Goal: Task Accomplishment & Management: Use online tool/utility

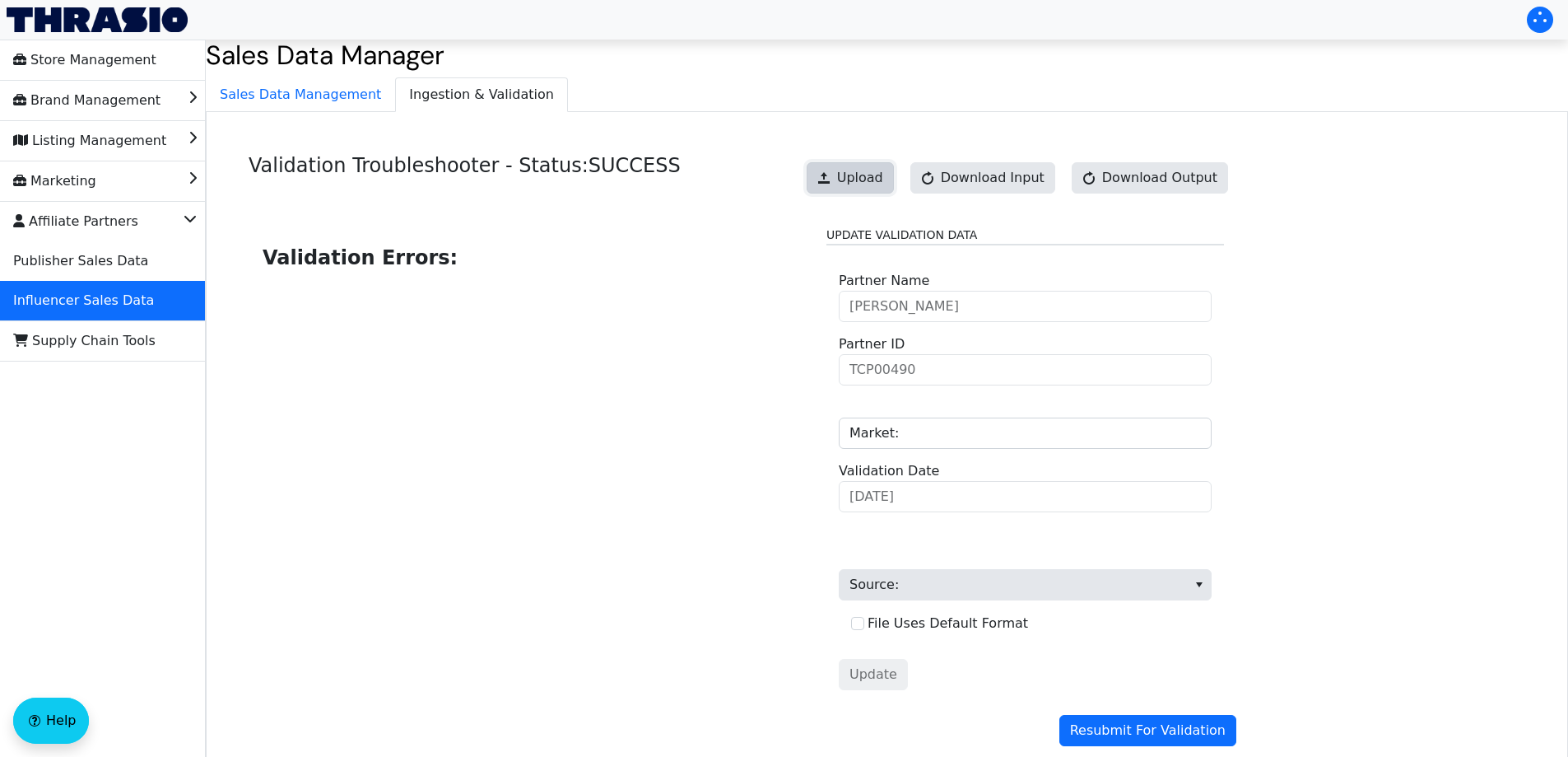
click at [880, 181] on span "Upload" at bounding box center [860, 177] width 46 height 19
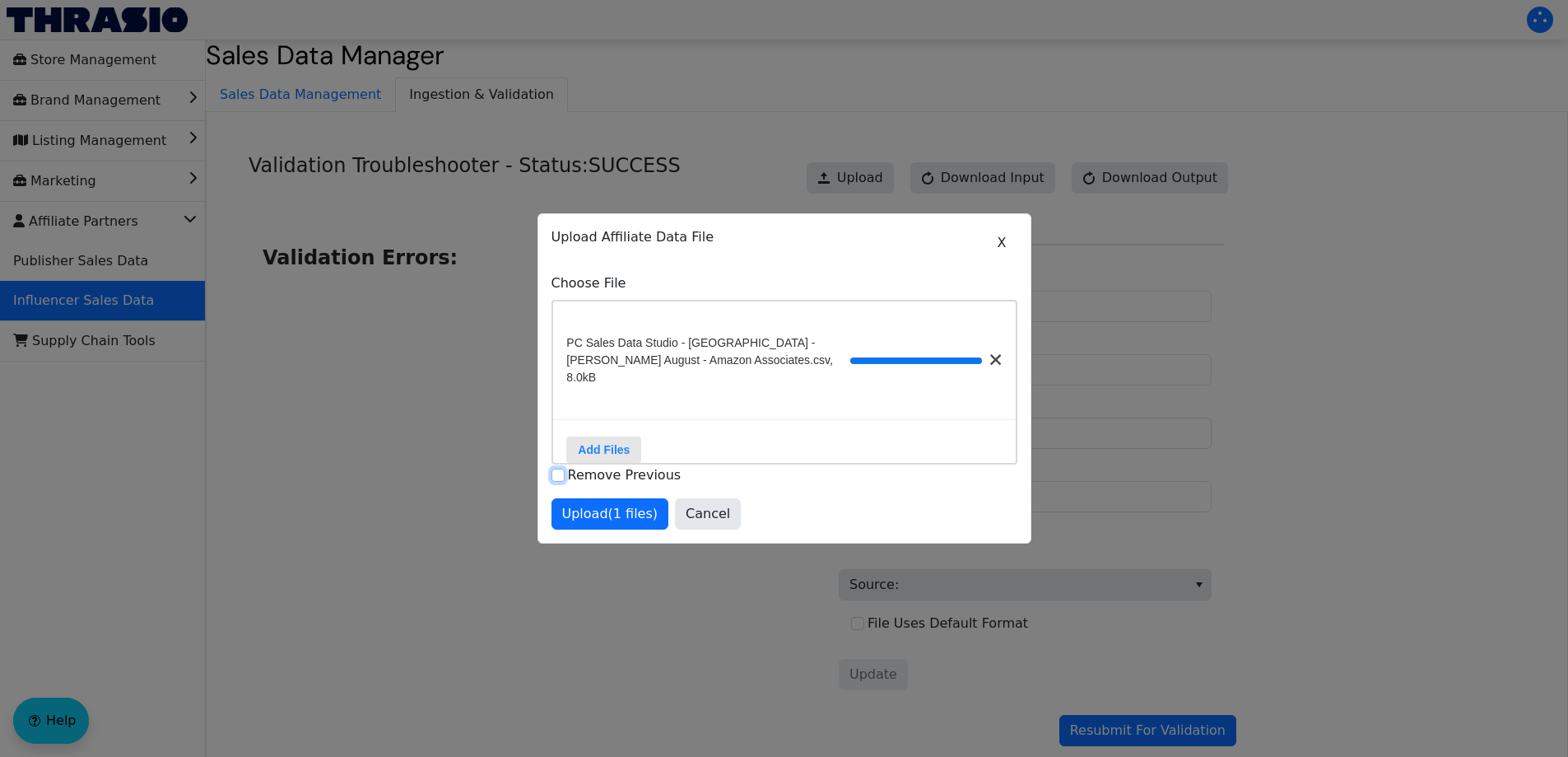
click at [560, 470] on input "Remove Previous" at bounding box center [558, 475] width 13 height 13
checkbox input "true"
click at [642, 514] on span "Upload (1 files)" at bounding box center [610, 513] width 97 height 19
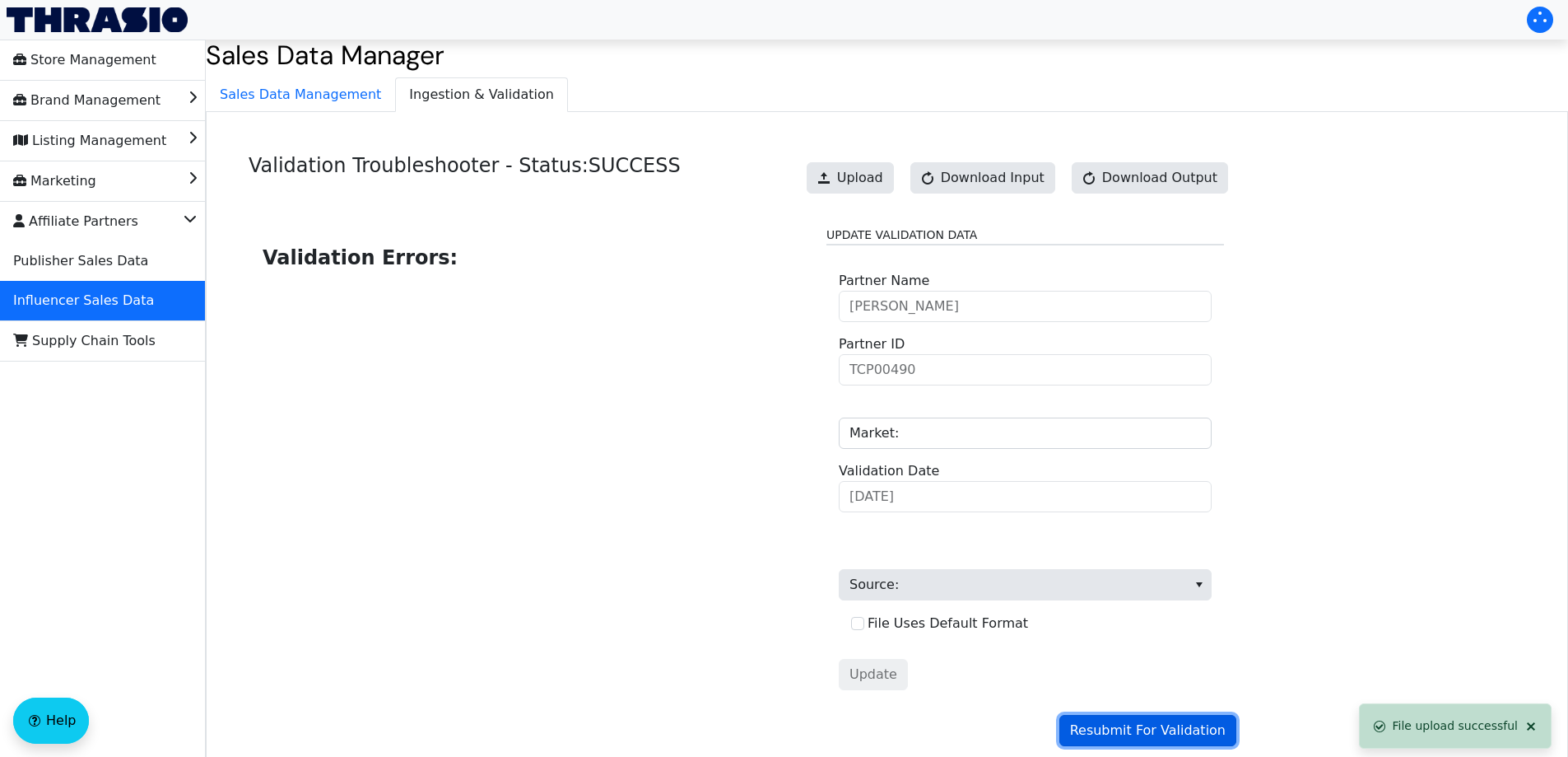
click at [1117, 726] on span "Resubmit For Validation" at bounding box center [1147, 729] width 156 height 19
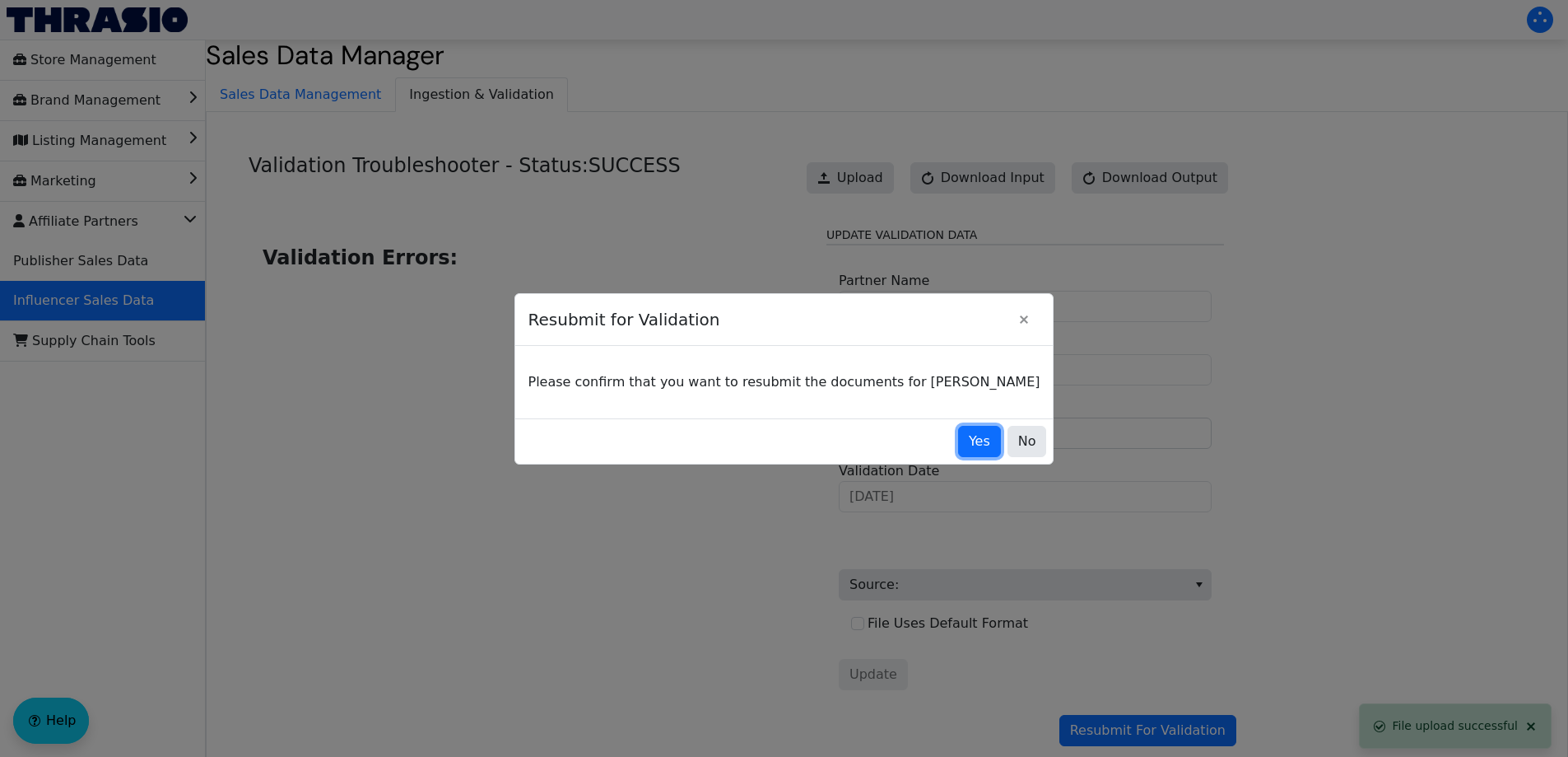
click at [958, 438] on button "Yes" at bounding box center [980, 441] width 42 height 31
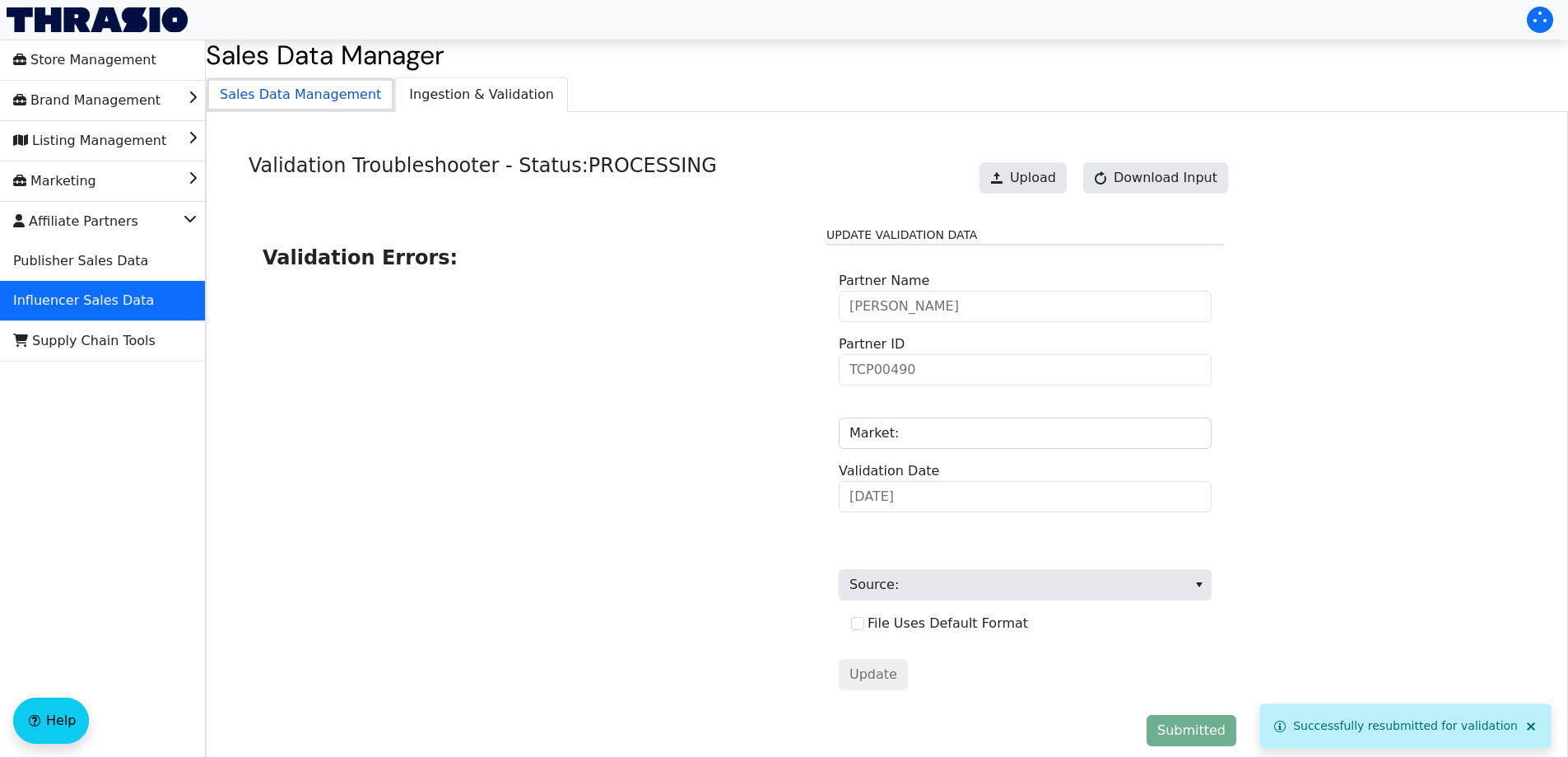
click at [322, 99] on span "Sales Data Management" at bounding box center [300, 95] width 188 height 33
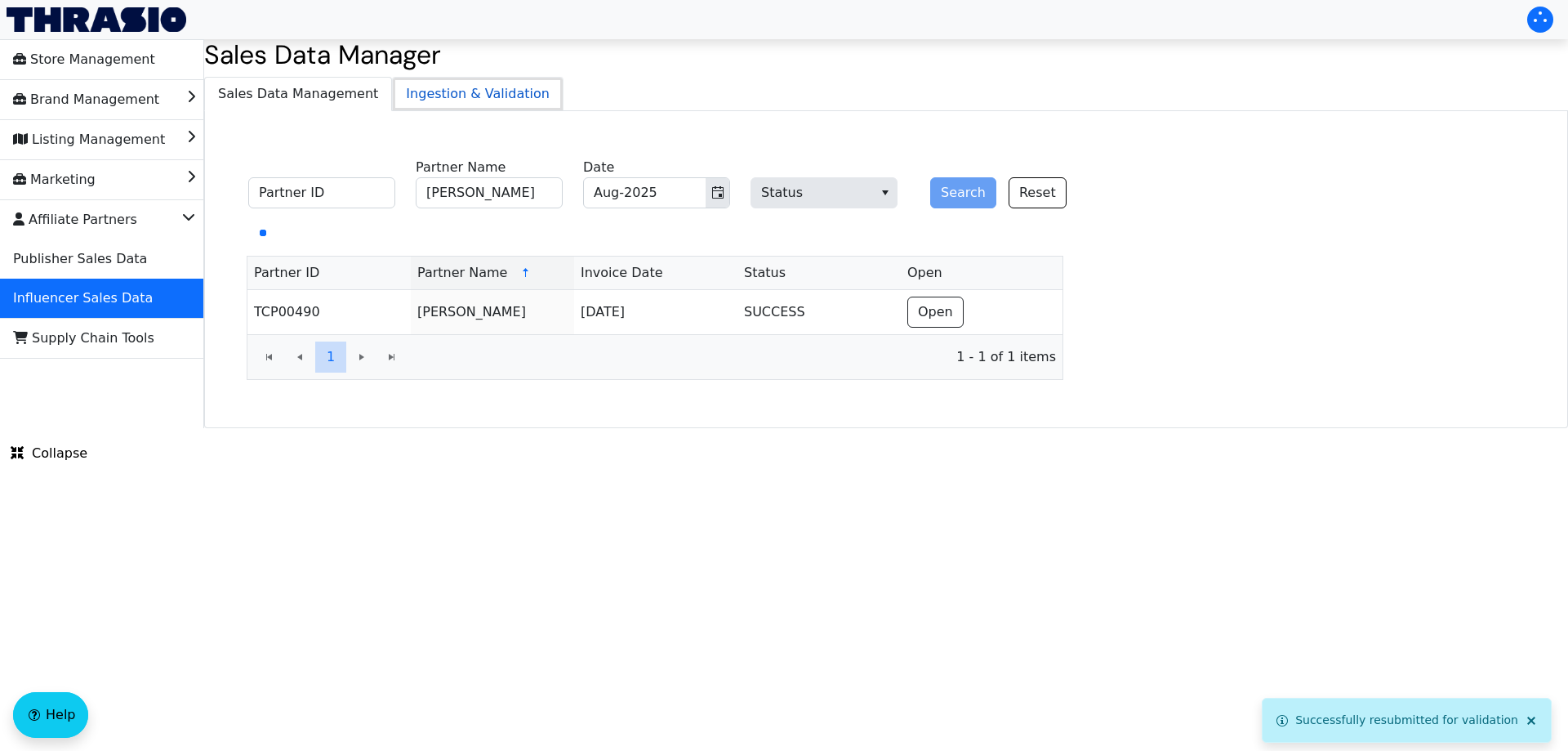
click at [440, 83] on span "Ingestion & Validation" at bounding box center [478, 94] width 170 height 33
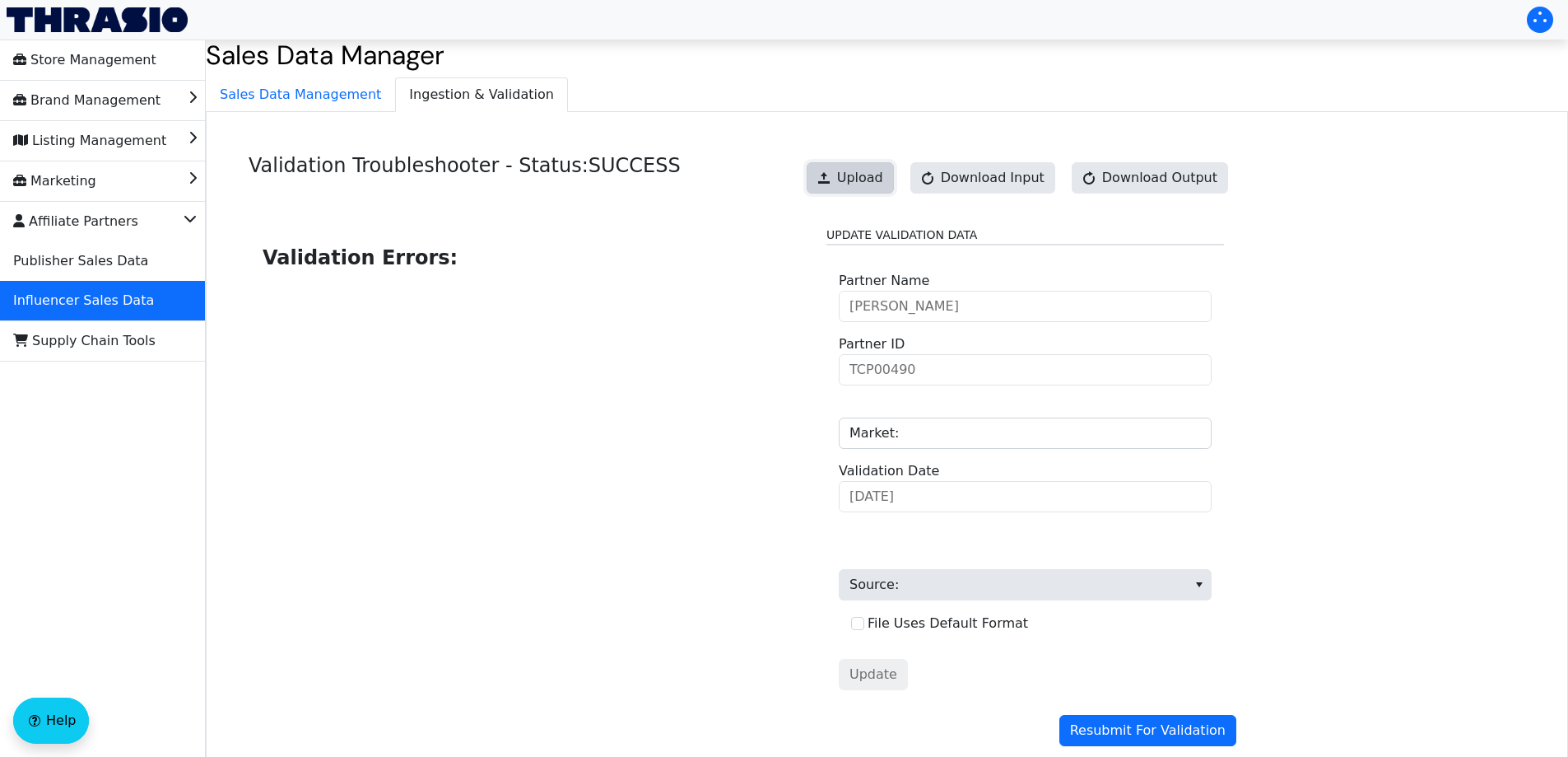
click at [883, 183] on span "Upload" at bounding box center [860, 177] width 46 height 19
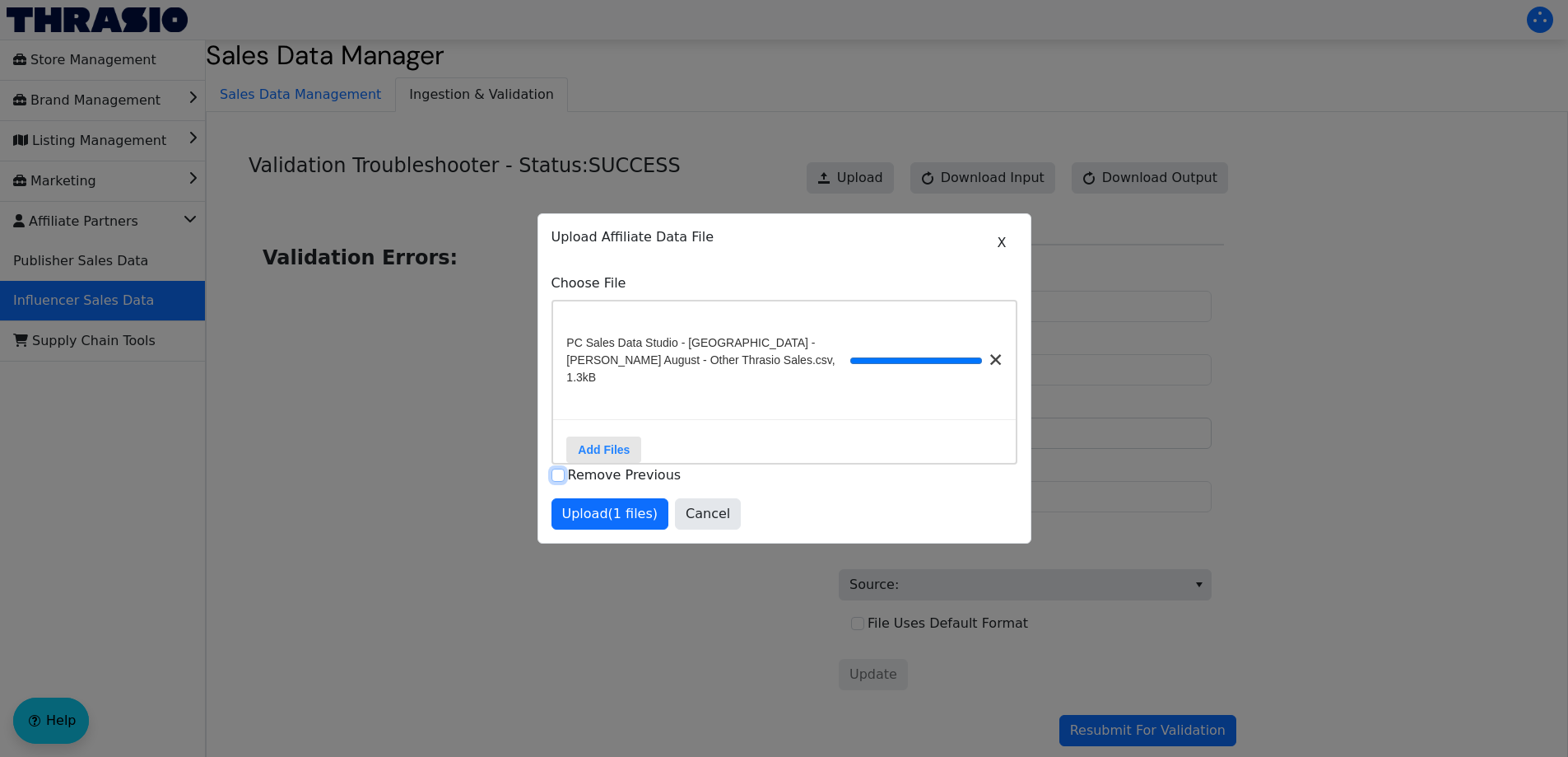
click at [554, 477] on input "Remove Previous" at bounding box center [558, 475] width 13 height 13
checkbox input "true"
click at [629, 520] on span "Upload (1 files)" at bounding box center [610, 513] width 97 height 19
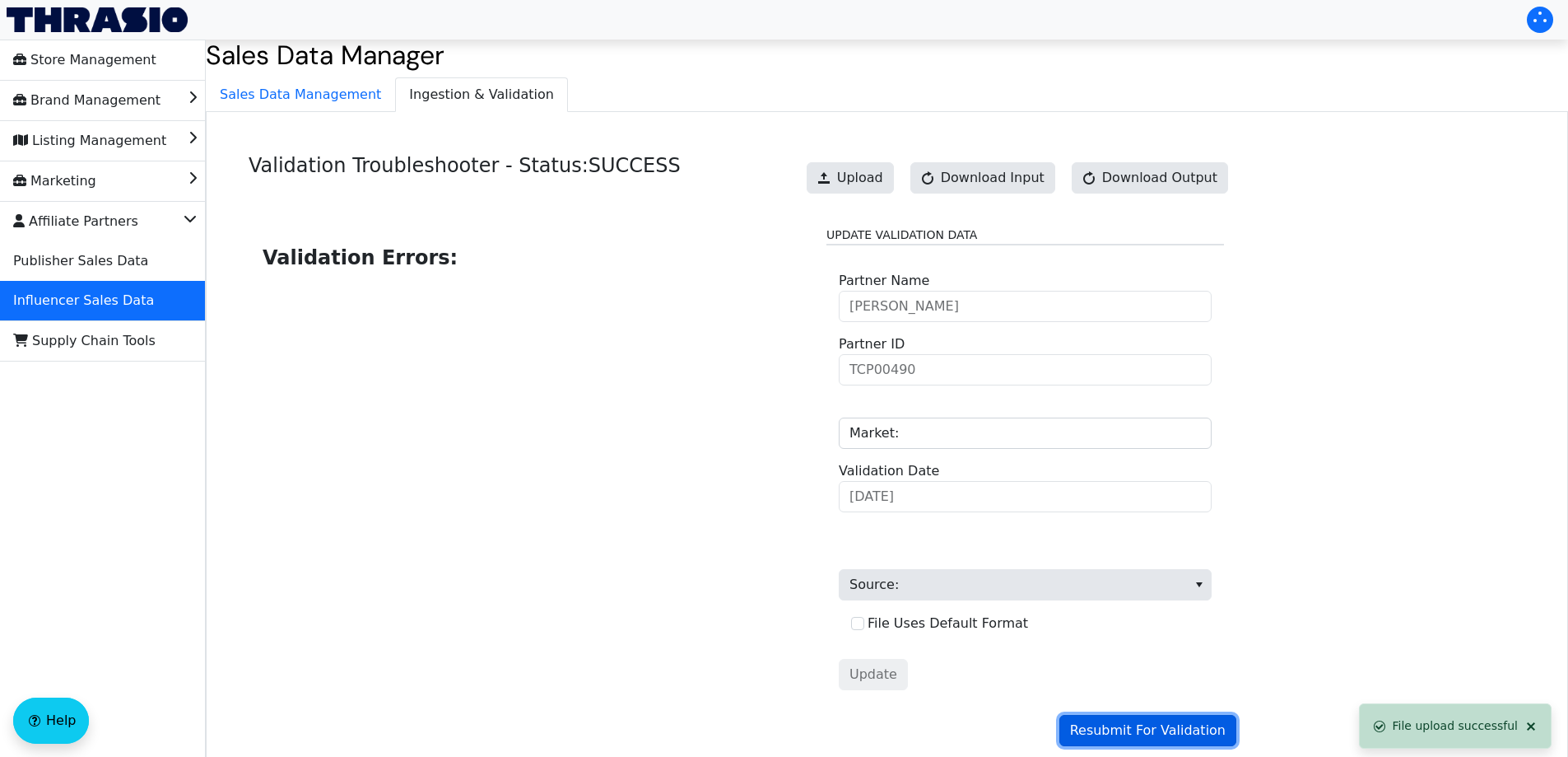
click at [1131, 740] on span "Resubmit For Validation" at bounding box center [1147, 729] width 156 height 19
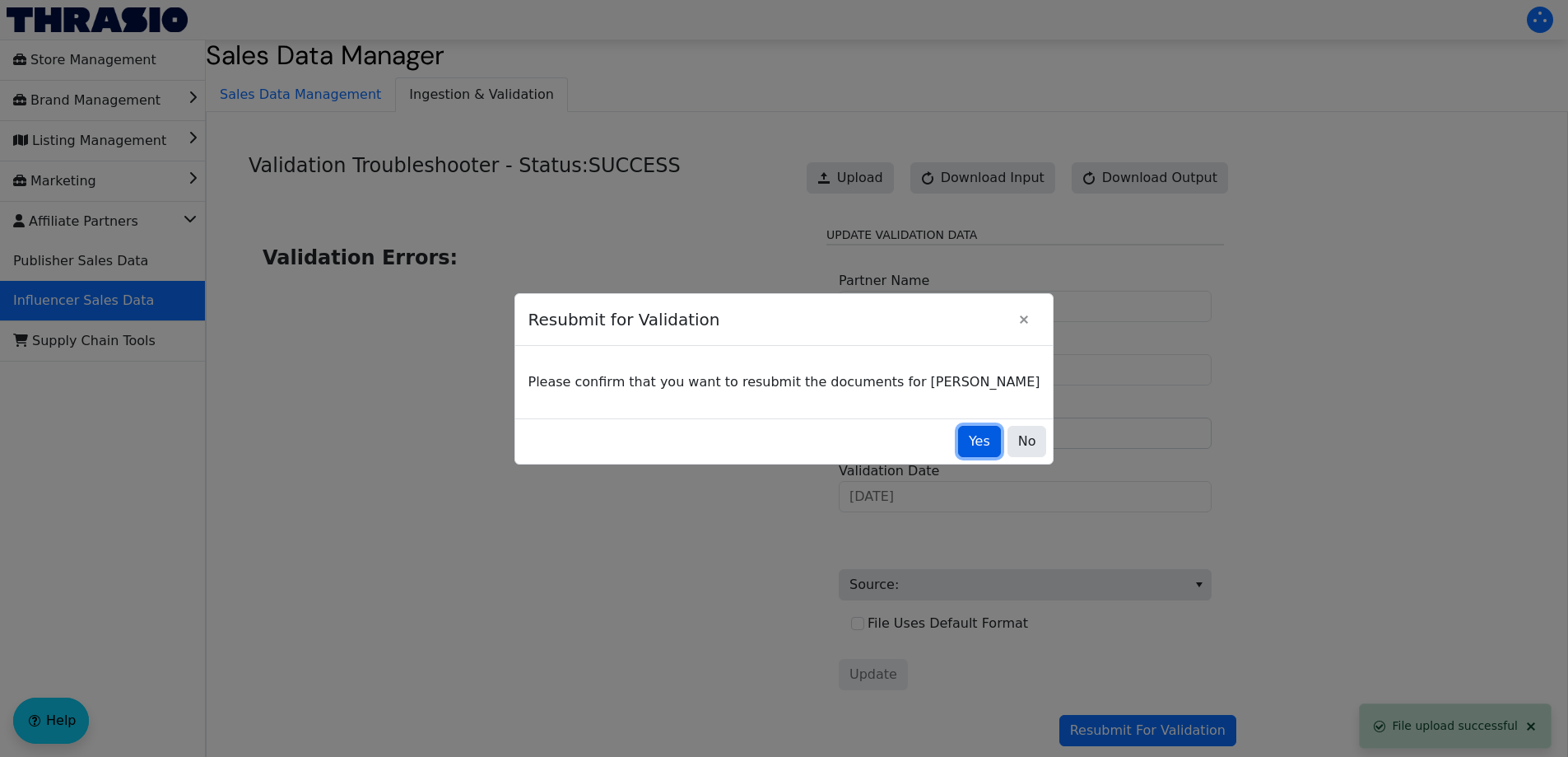
click at [958, 449] on button "Yes" at bounding box center [980, 441] width 42 height 31
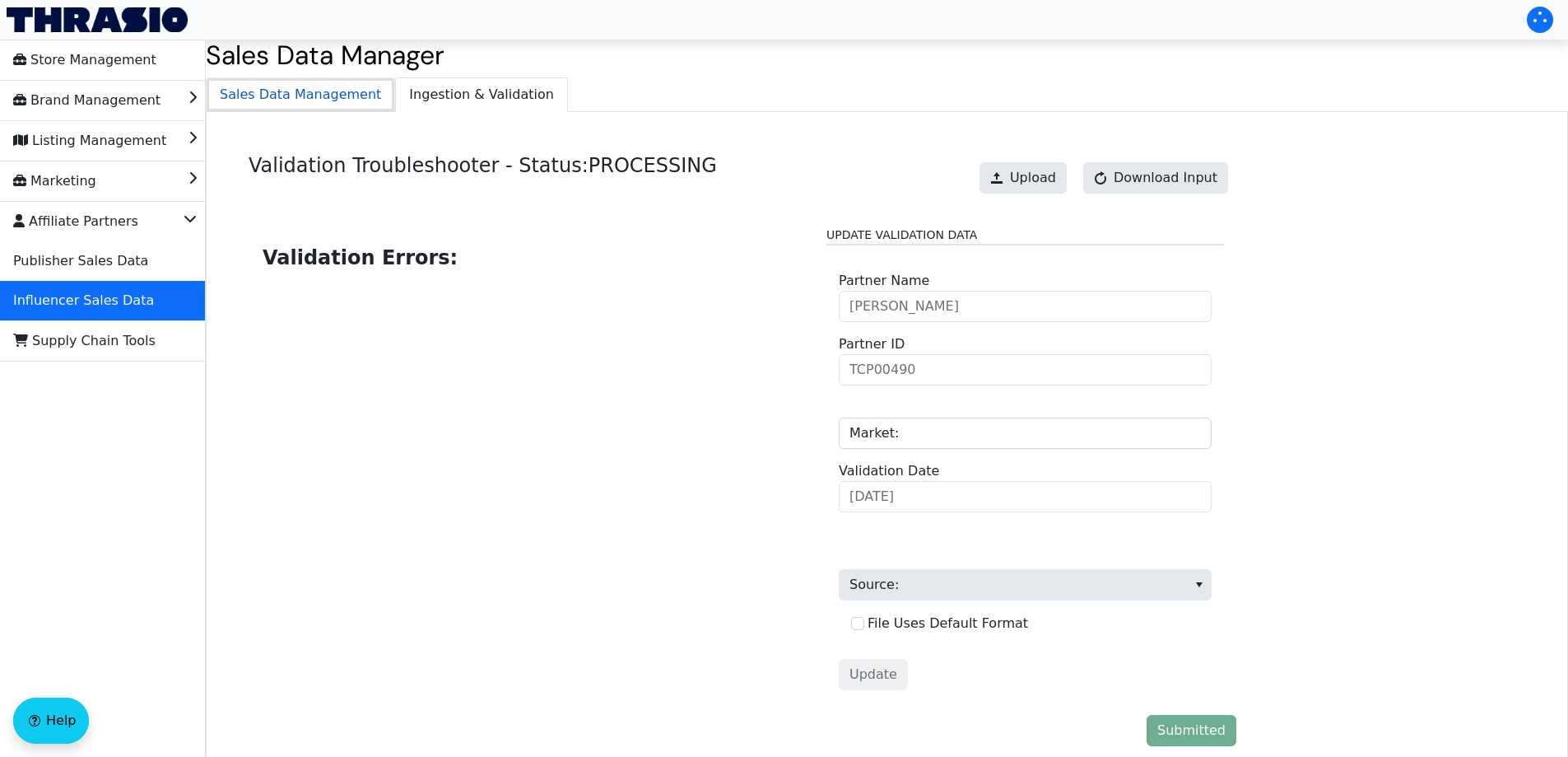
click at [272, 83] on span "Sales Data Management" at bounding box center [300, 95] width 188 height 33
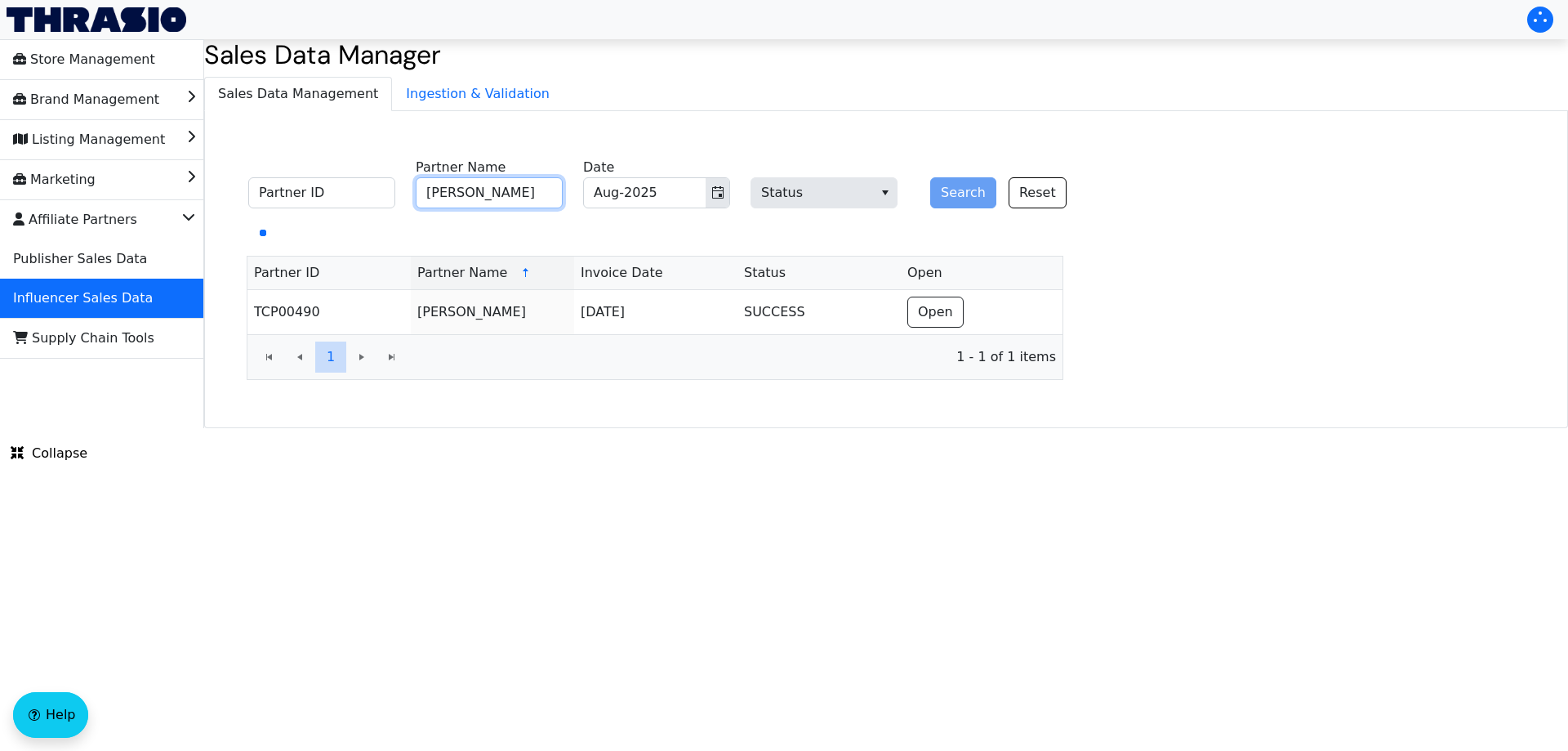
click at [528, 194] on input "[PERSON_NAME]" at bounding box center [489, 193] width 147 height 31
paste input "[PERSON_NAME]"
click at [726, 202] on button "Toggle calendar" at bounding box center [717, 193] width 24 height 29
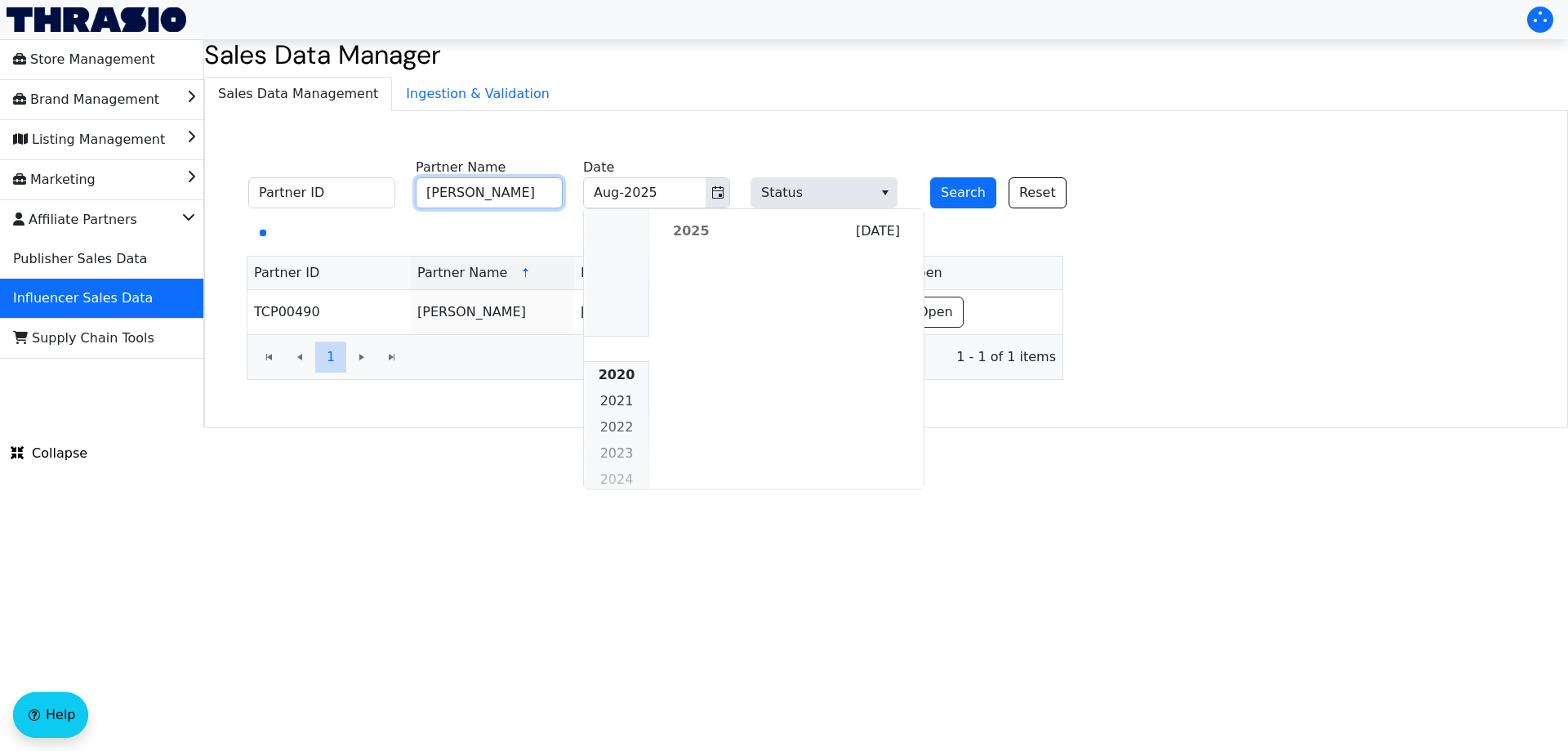
scroll to position [1489, 0]
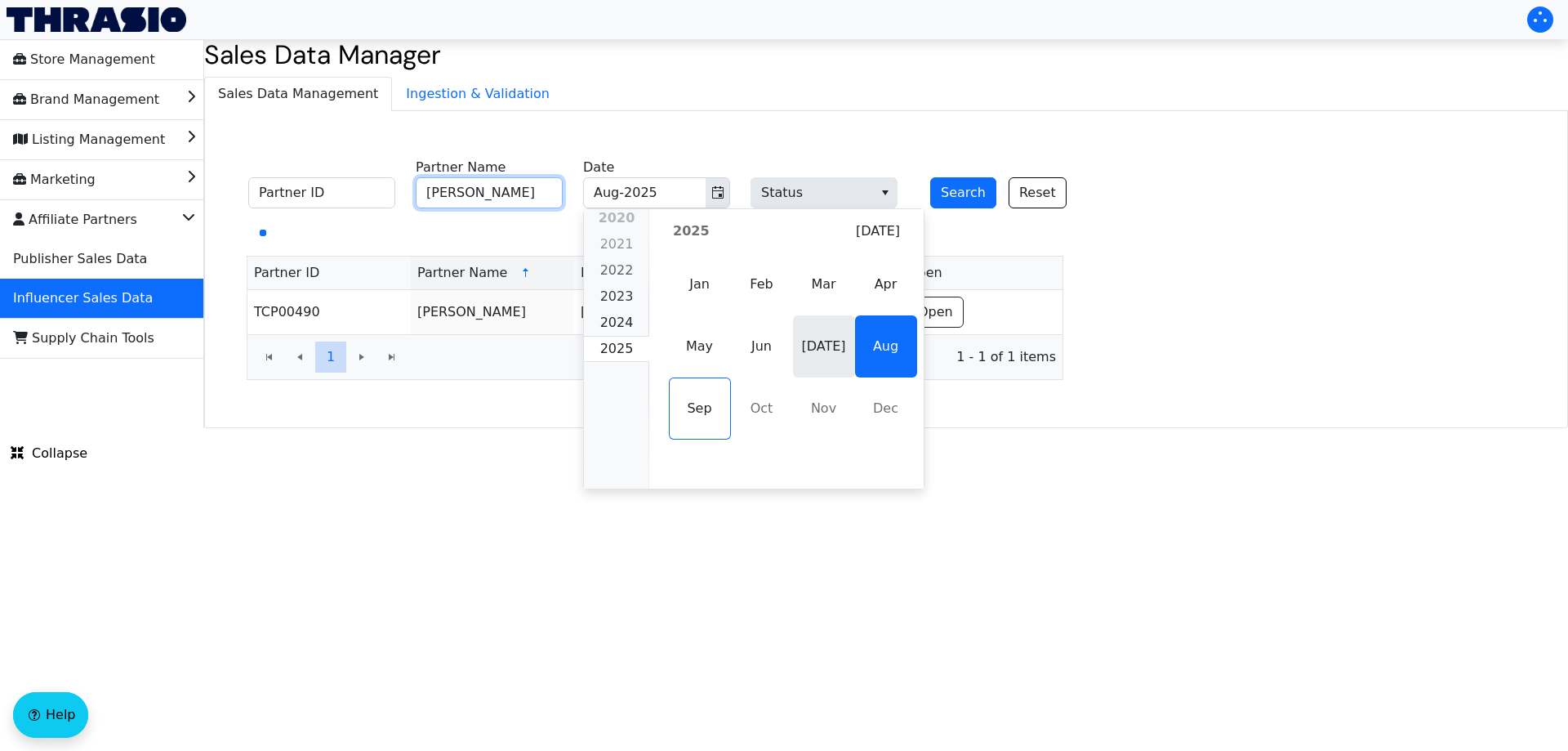
click at [796, 338] on span "[DATE]" at bounding box center [824, 346] width 62 height 62
type input "[PERSON_NAME]"
type input "[DATE]-2025"
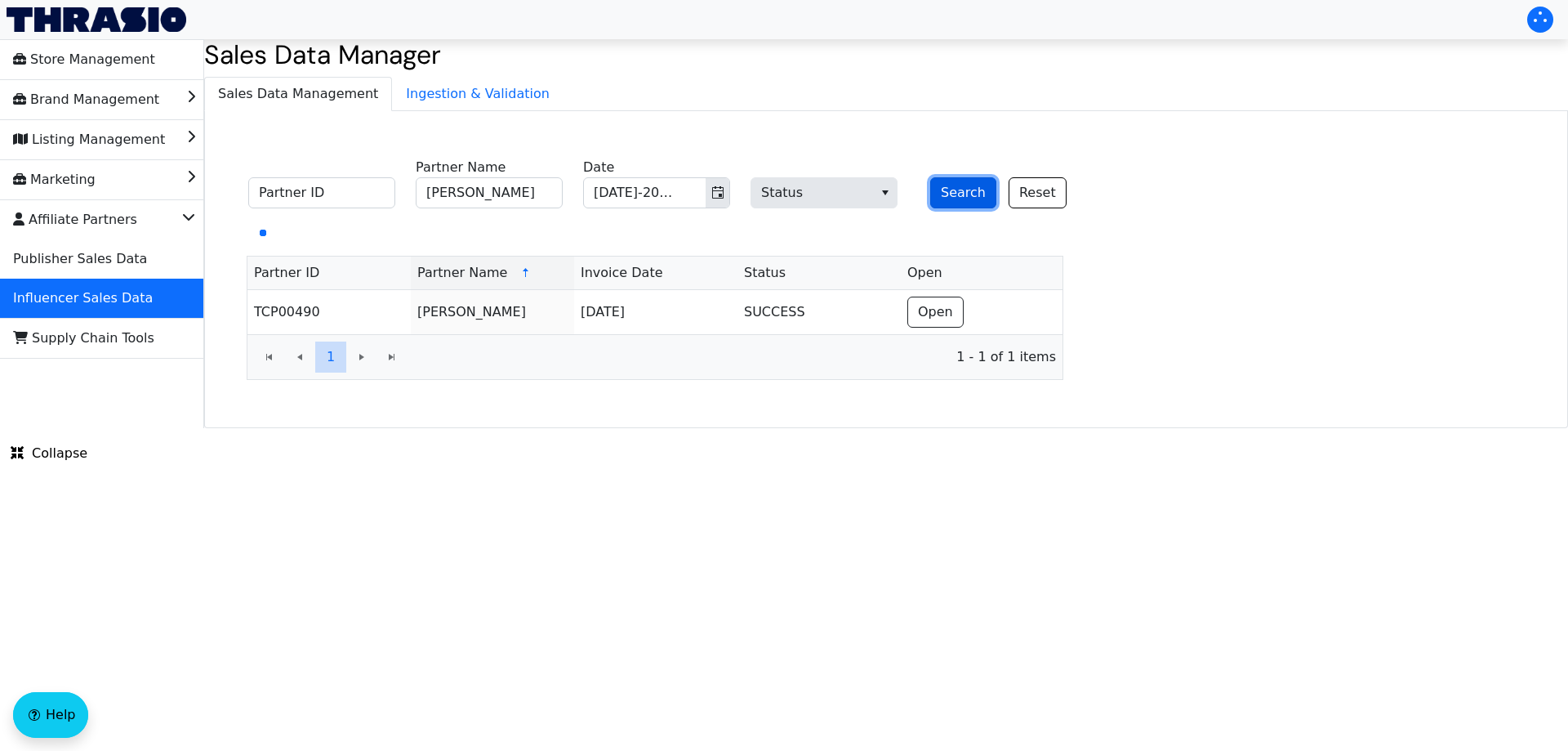
click at [944, 186] on button "Search" at bounding box center [963, 193] width 66 height 31
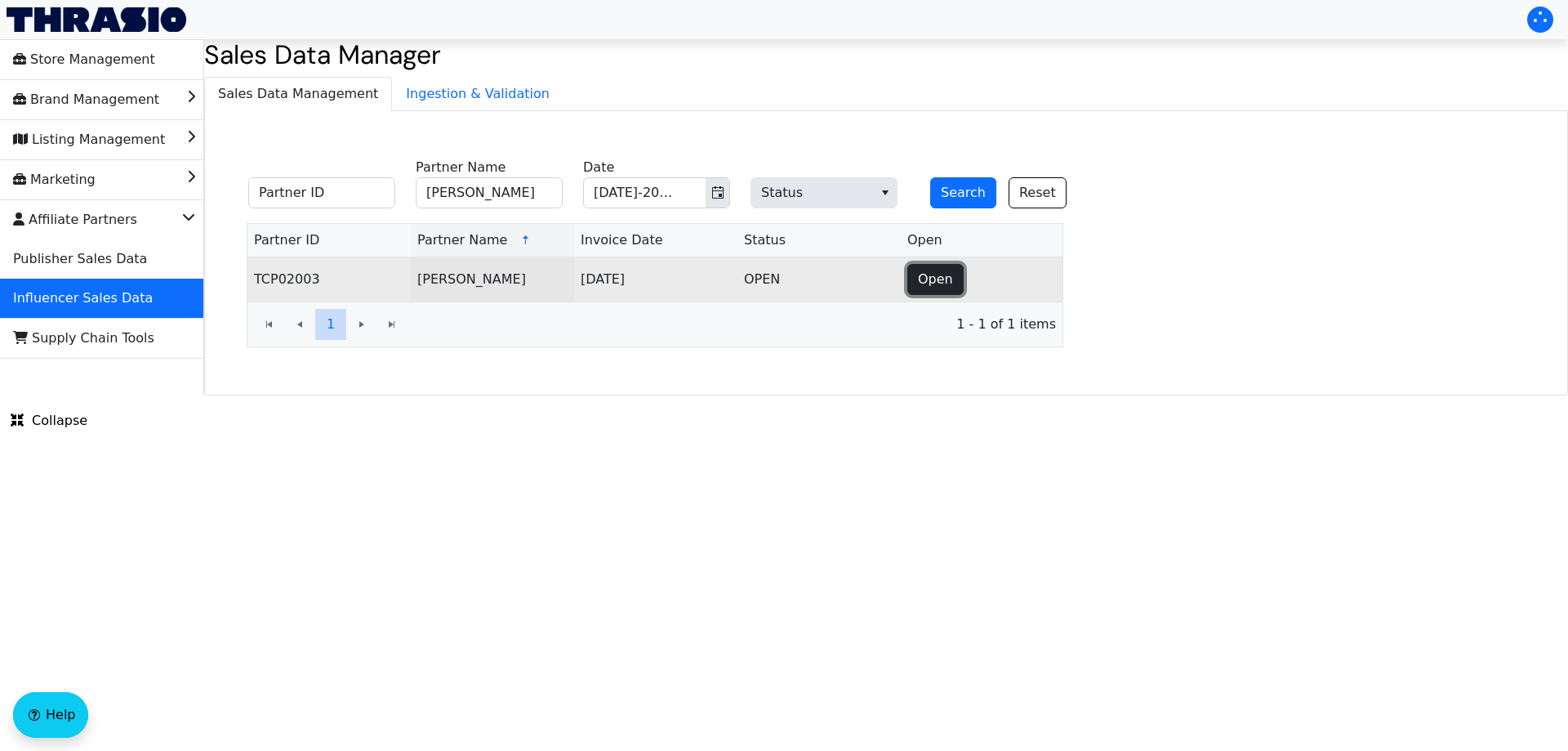
click at [923, 281] on span "Open" at bounding box center [936, 279] width 35 height 19
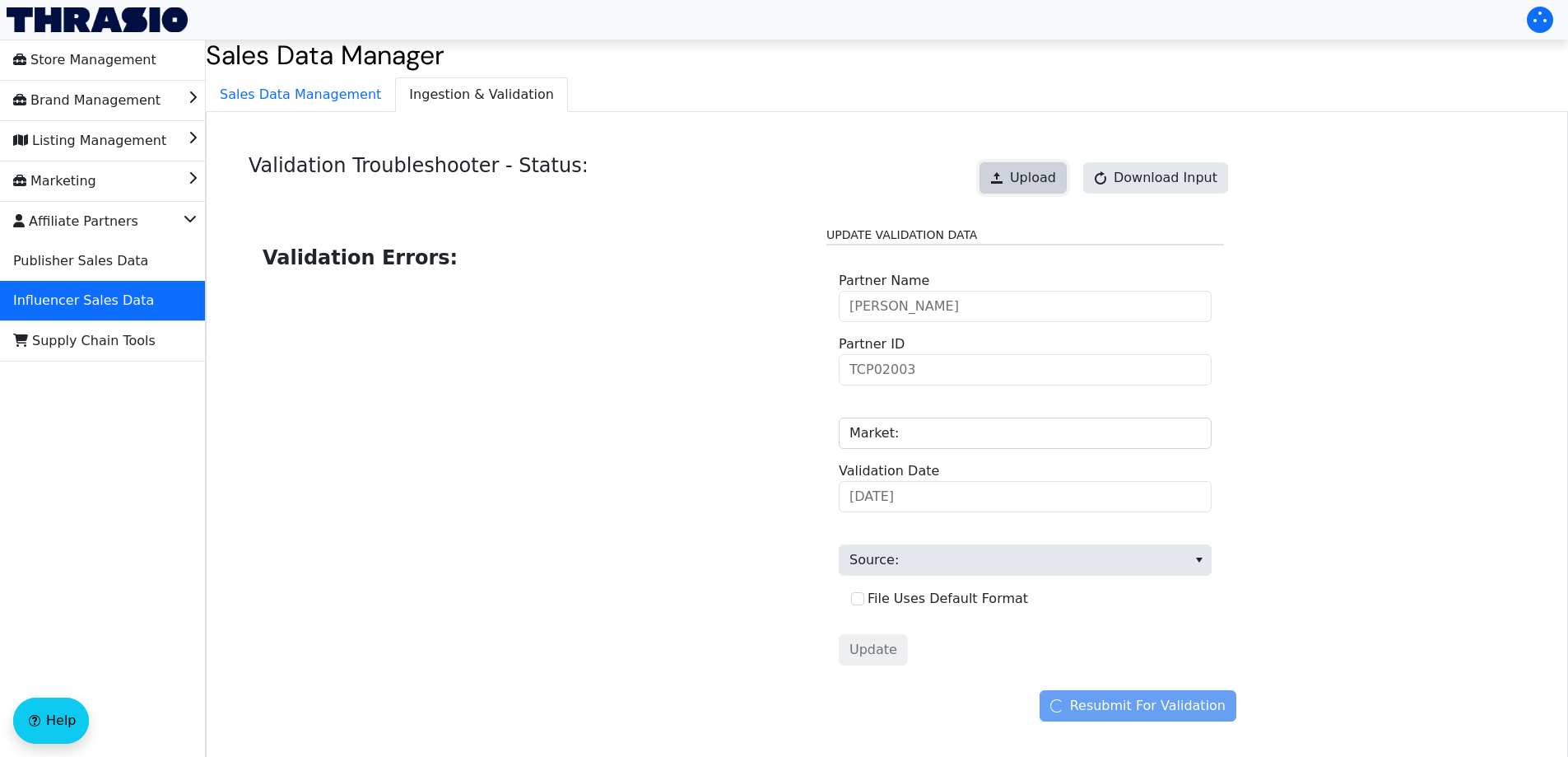
click at [1004, 174] on span at bounding box center [996, 178] width 13 height 13
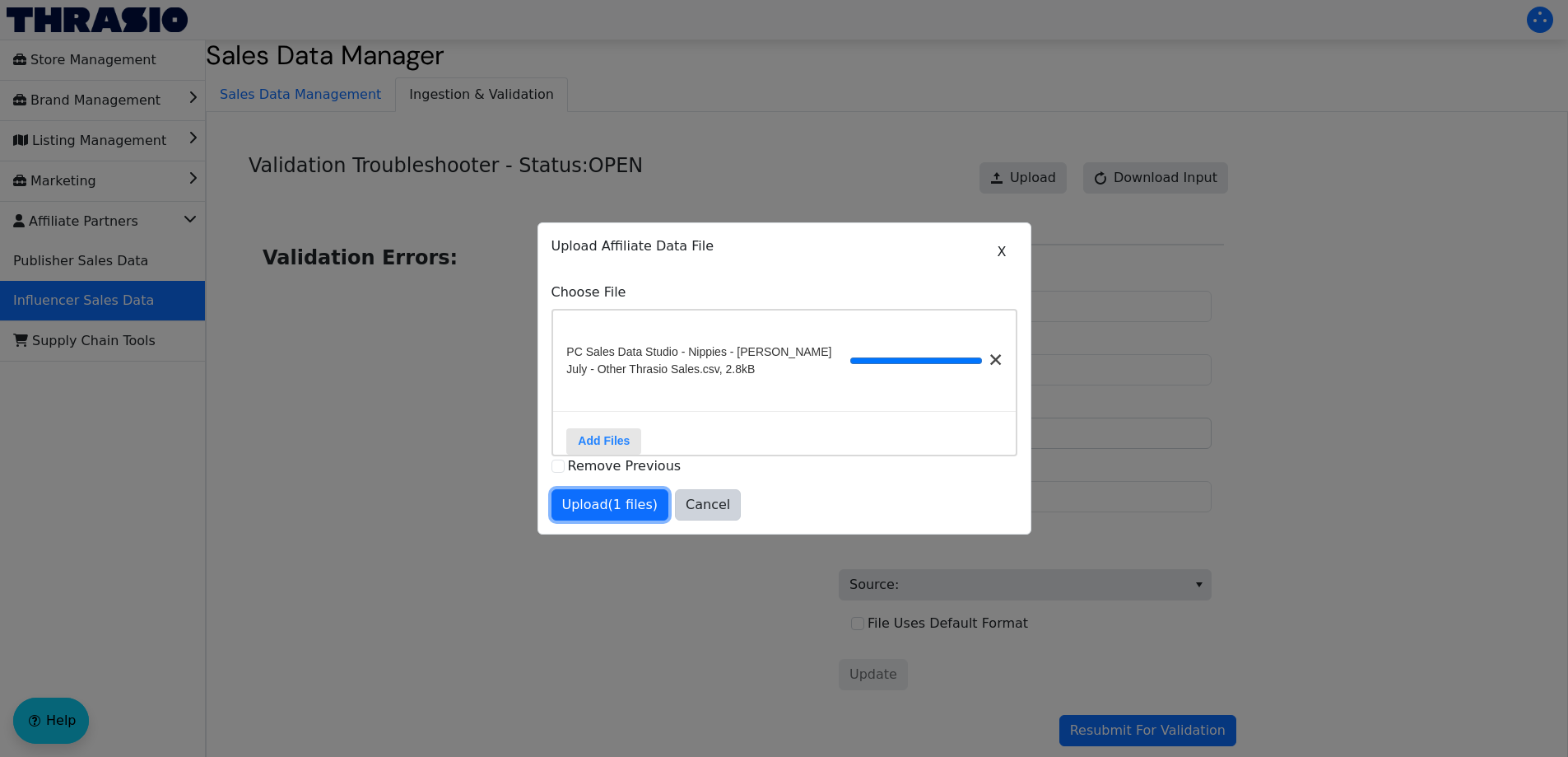
drag, startPoint x: 586, startPoint y: 512, endPoint x: 608, endPoint y: 514, distance: 22.1
click at [585, 512] on span "Upload (1 files)" at bounding box center [610, 504] width 97 height 19
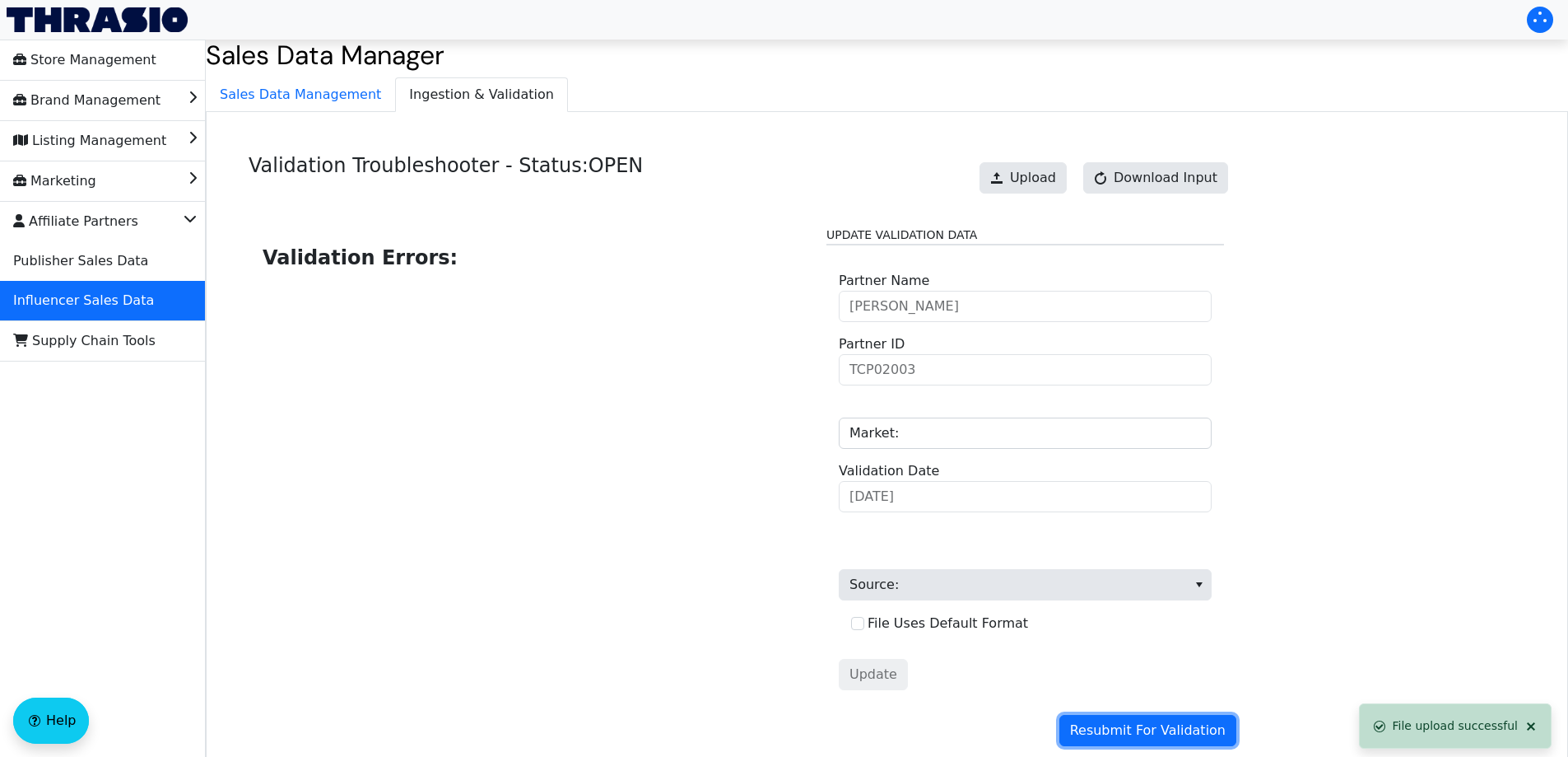
click at [1121, 729] on span "Resubmit For Validation" at bounding box center [1147, 729] width 156 height 19
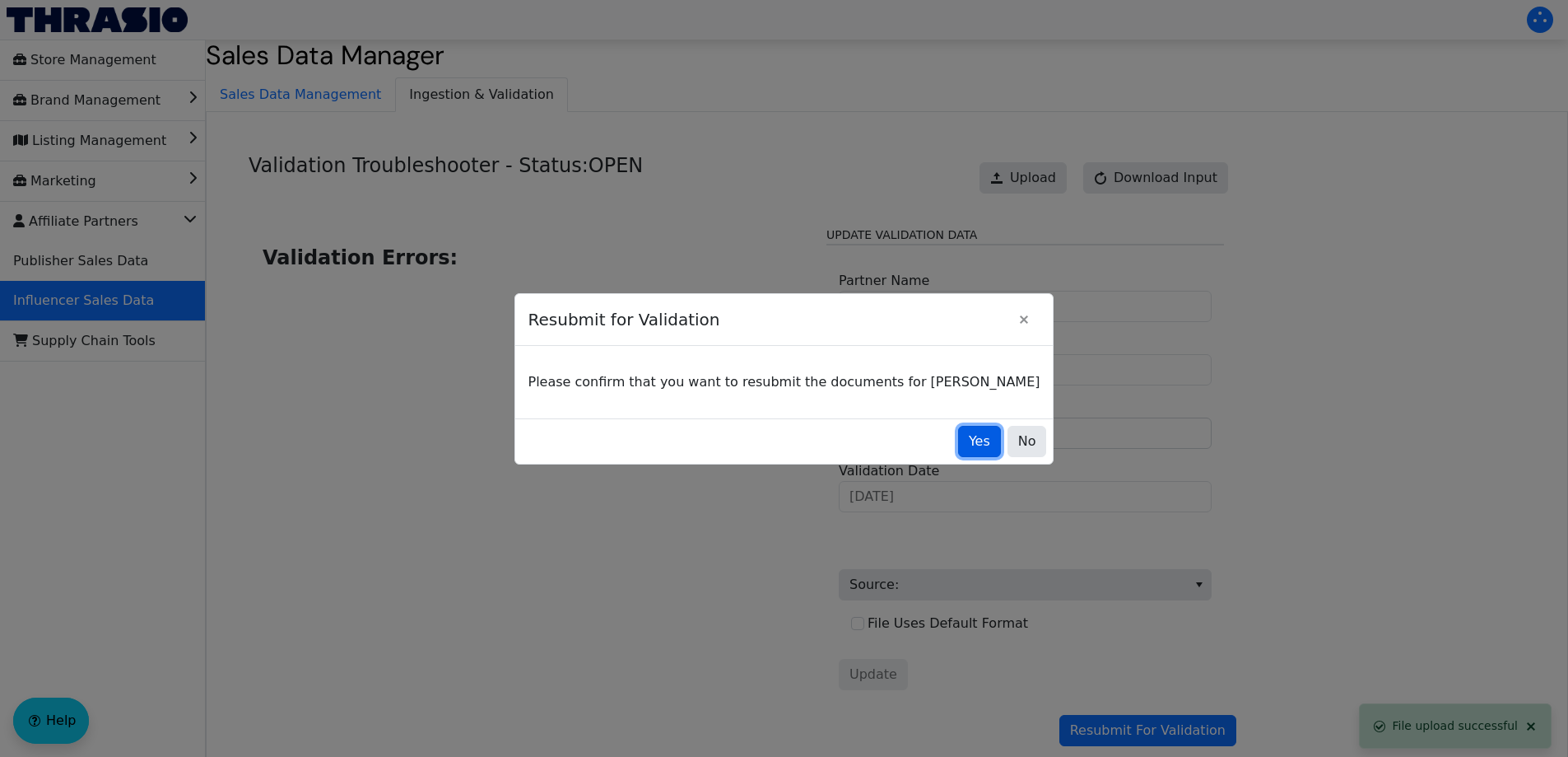
click at [969, 437] on span "Yes" at bounding box center [979, 440] width 21 height 19
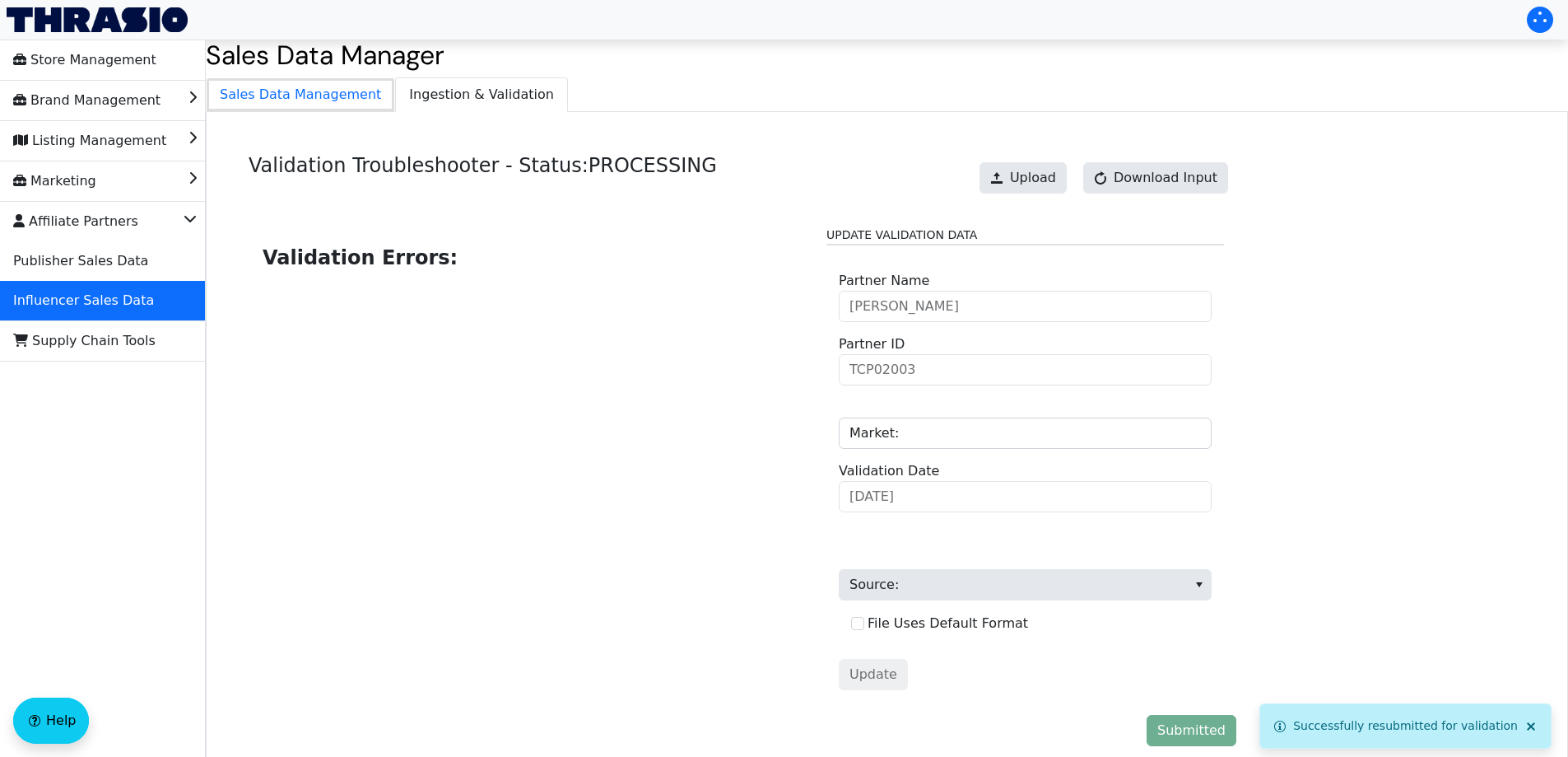
drag, startPoint x: 307, startPoint y: 102, endPoint x: 464, endPoint y: 106, distance: 157.1
click at [307, 103] on span "Sales Data Management" at bounding box center [300, 95] width 188 height 33
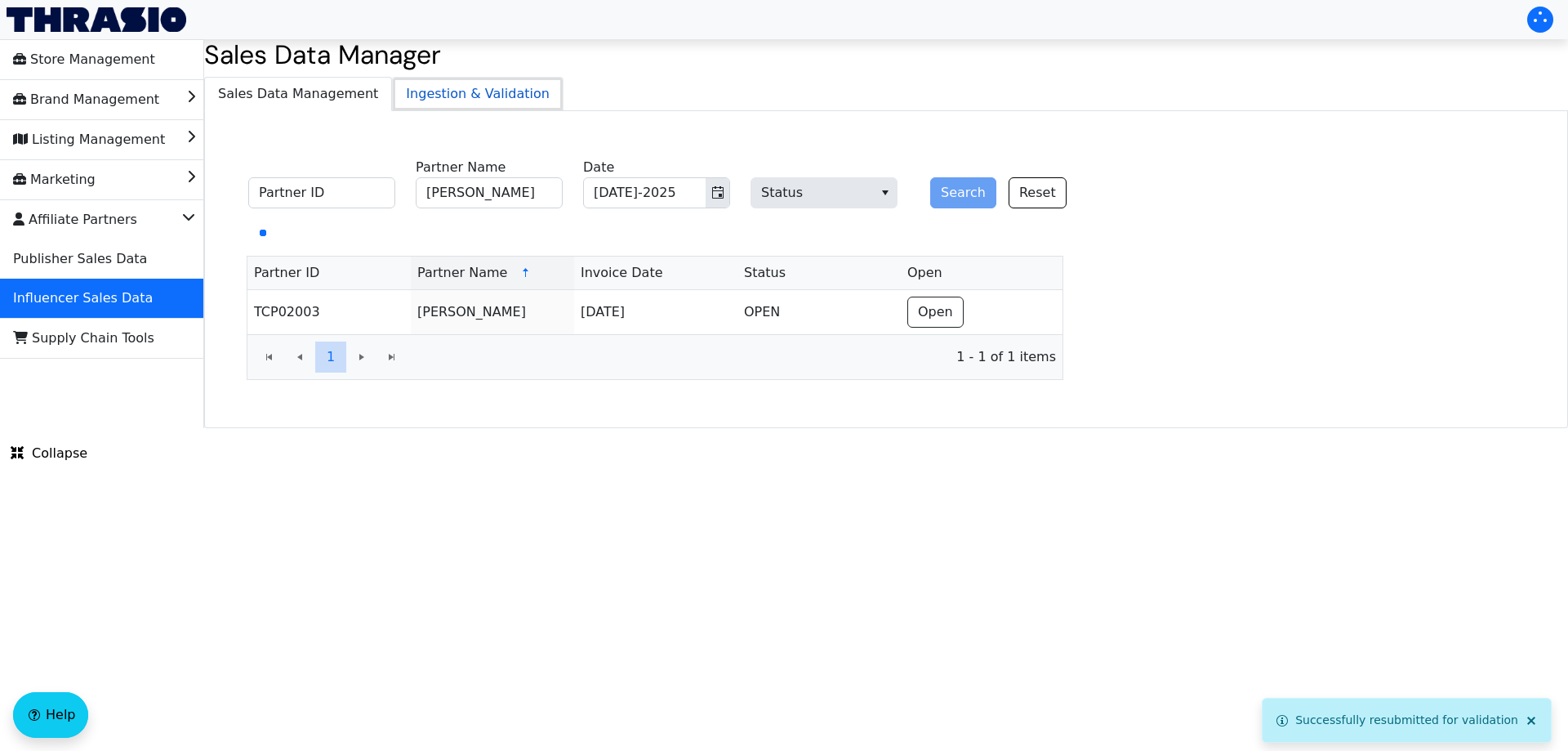
click at [473, 105] on span "Ingestion & Validation" at bounding box center [478, 94] width 170 height 33
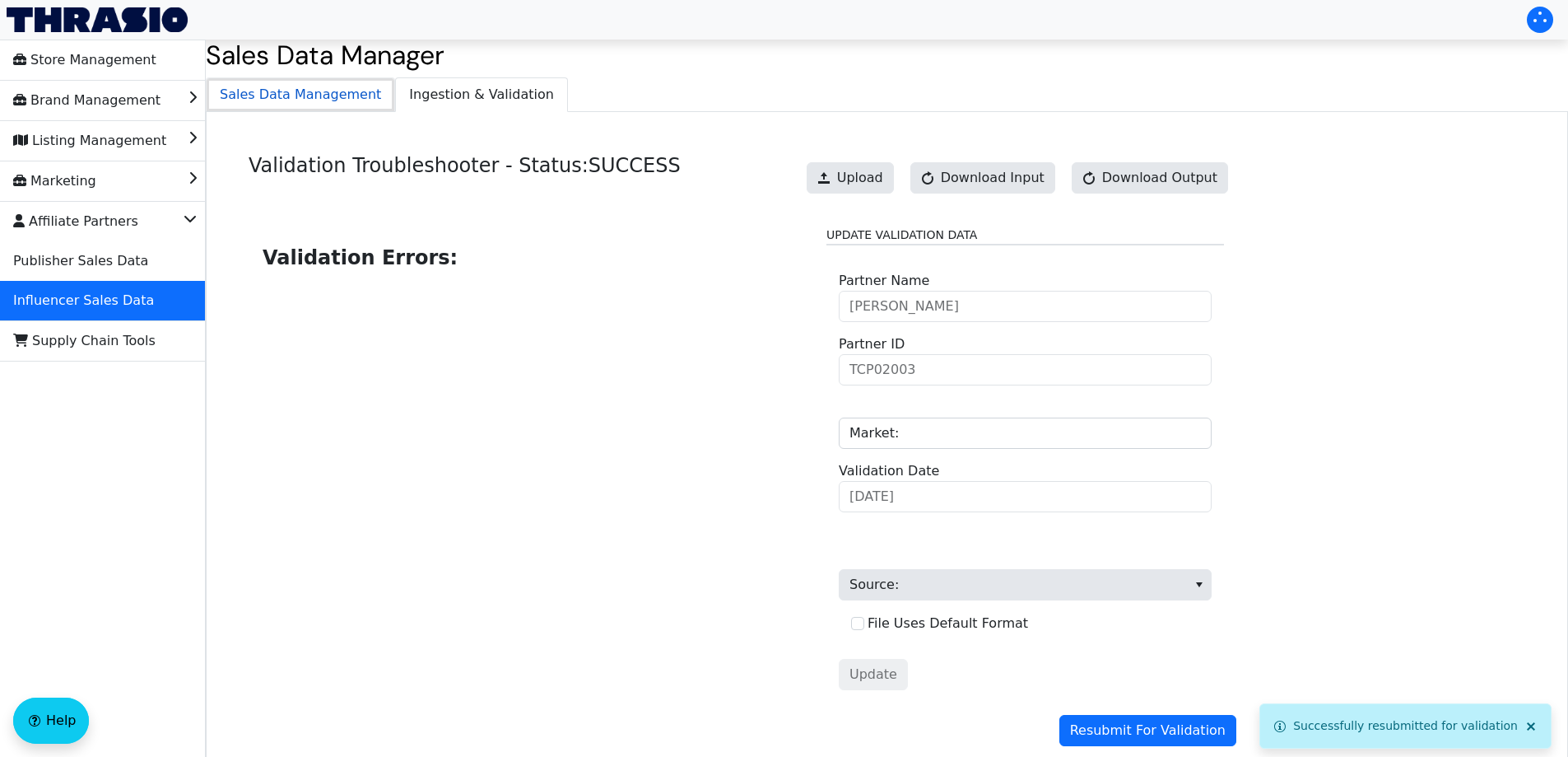
click at [309, 95] on span "Sales Data Management" at bounding box center [300, 95] width 188 height 33
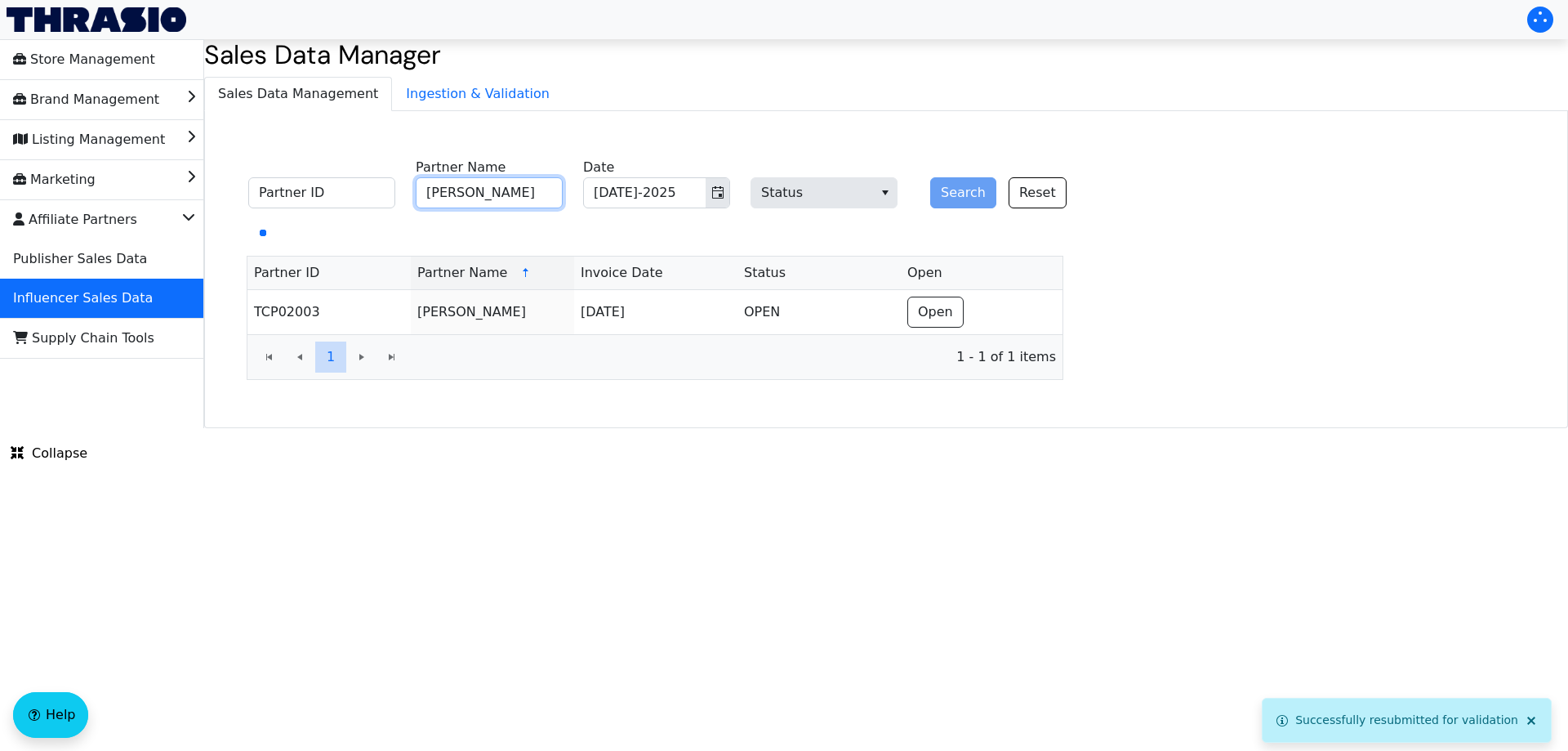
click at [496, 193] on input "[PERSON_NAME]" at bounding box center [489, 193] width 147 height 31
